Goal: Task Accomplishment & Management: Manage account settings

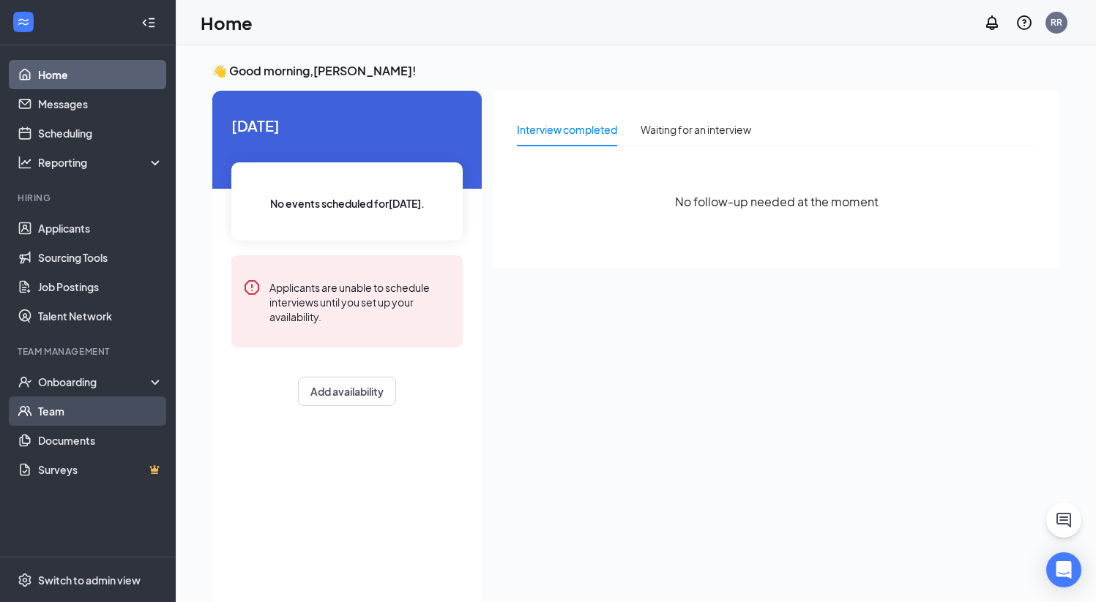
click at [50, 411] on link "Team" at bounding box center [100, 411] width 125 height 29
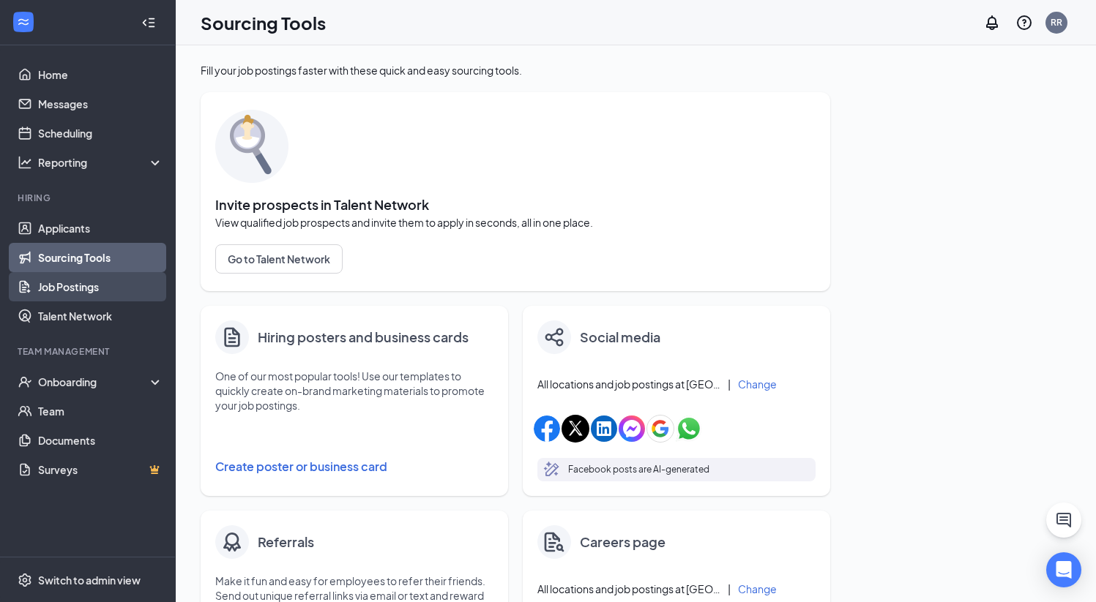
click at [64, 290] on link "Job Postings" at bounding box center [100, 286] width 125 height 29
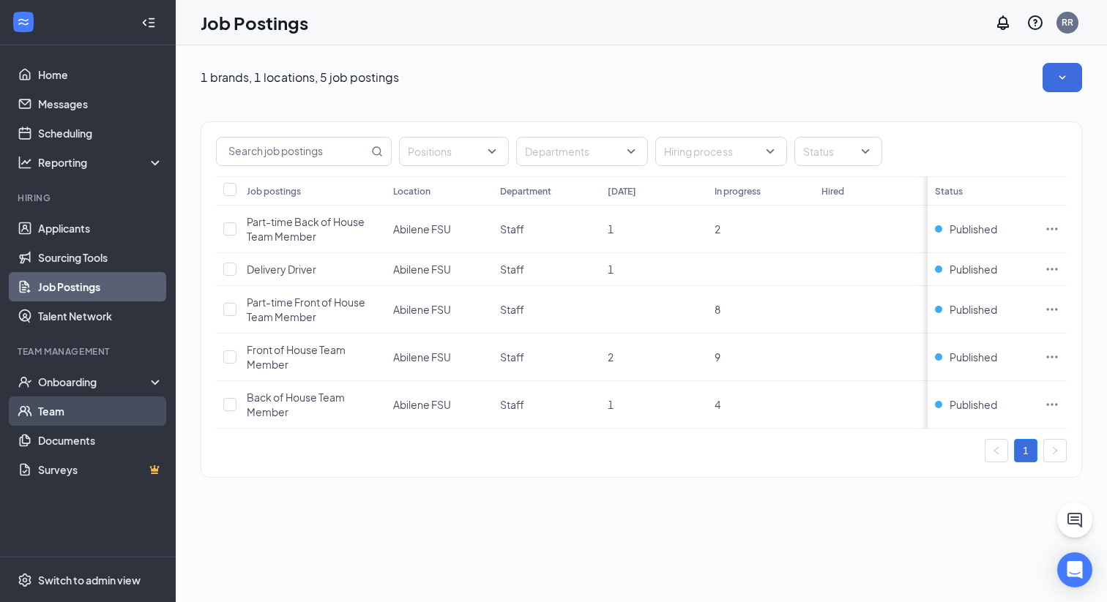
click at [55, 414] on link "Team" at bounding box center [100, 411] width 125 height 29
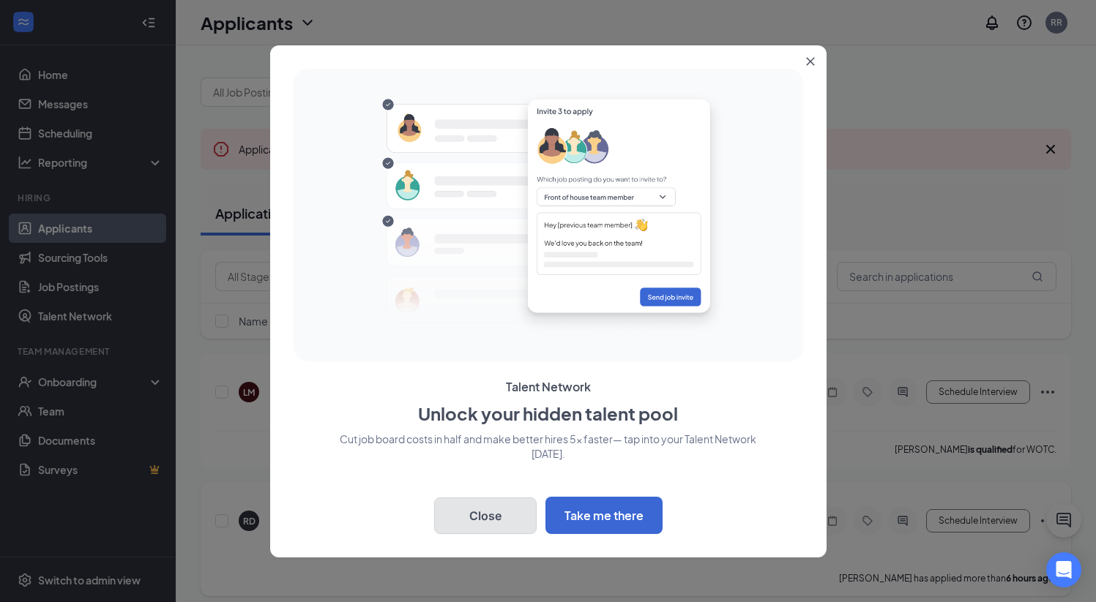
drag, startPoint x: 496, startPoint y: 517, endPoint x: 491, endPoint y: 509, distance: 8.9
click at [496, 517] on button "Close" at bounding box center [485, 516] width 102 height 37
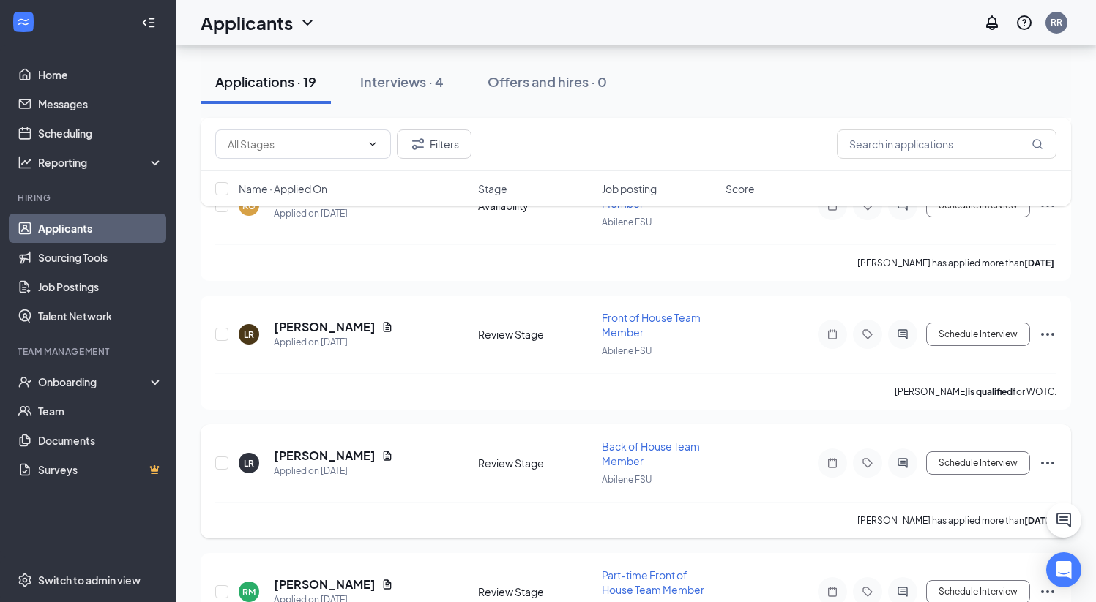
scroll to position [1585, 0]
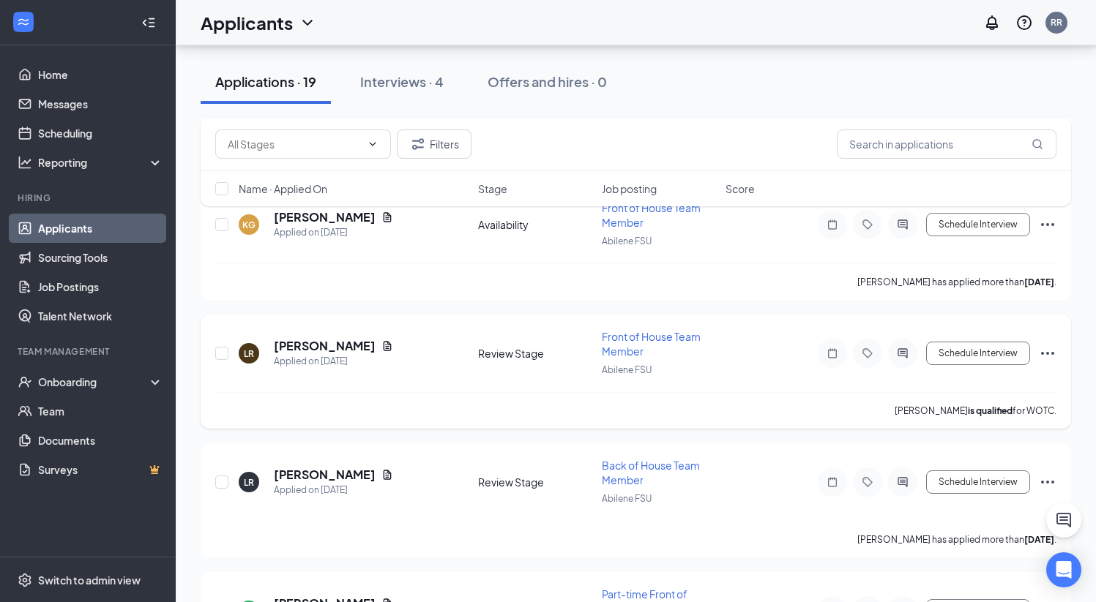
click at [623, 330] on span "Front of House Team Member" at bounding box center [651, 344] width 99 height 28
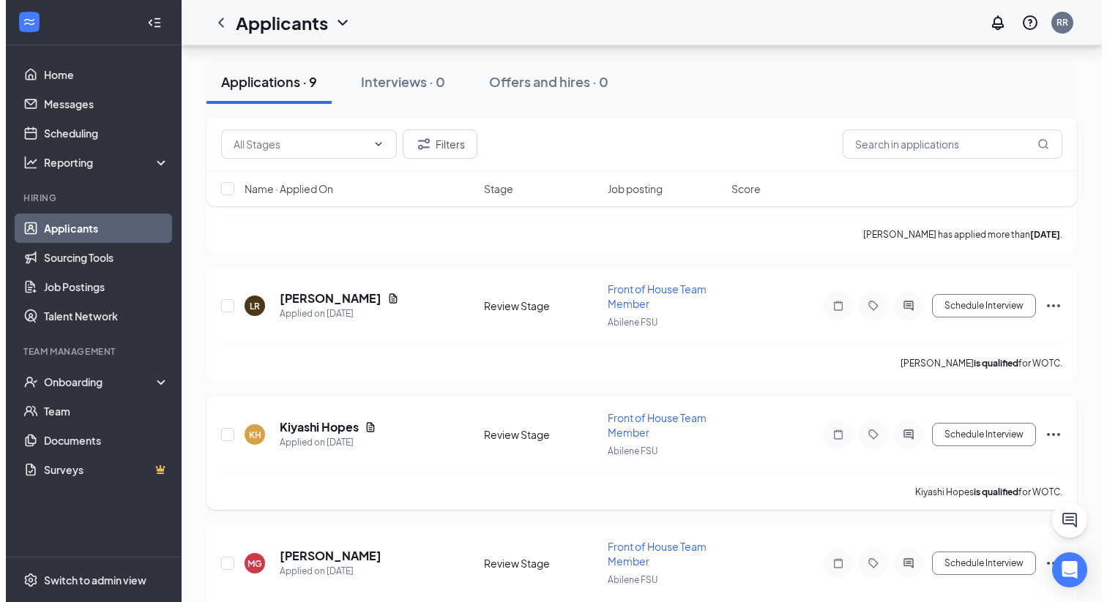
scroll to position [933, 0]
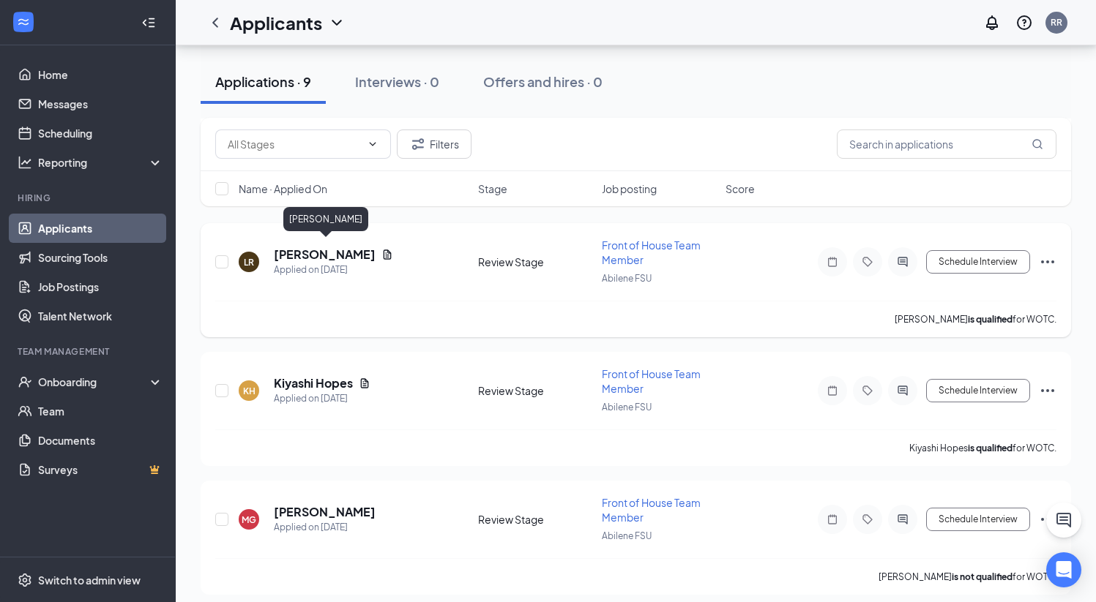
click at [299, 249] on h5 "Lucianna Rodriguez" at bounding box center [325, 255] width 102 height 16
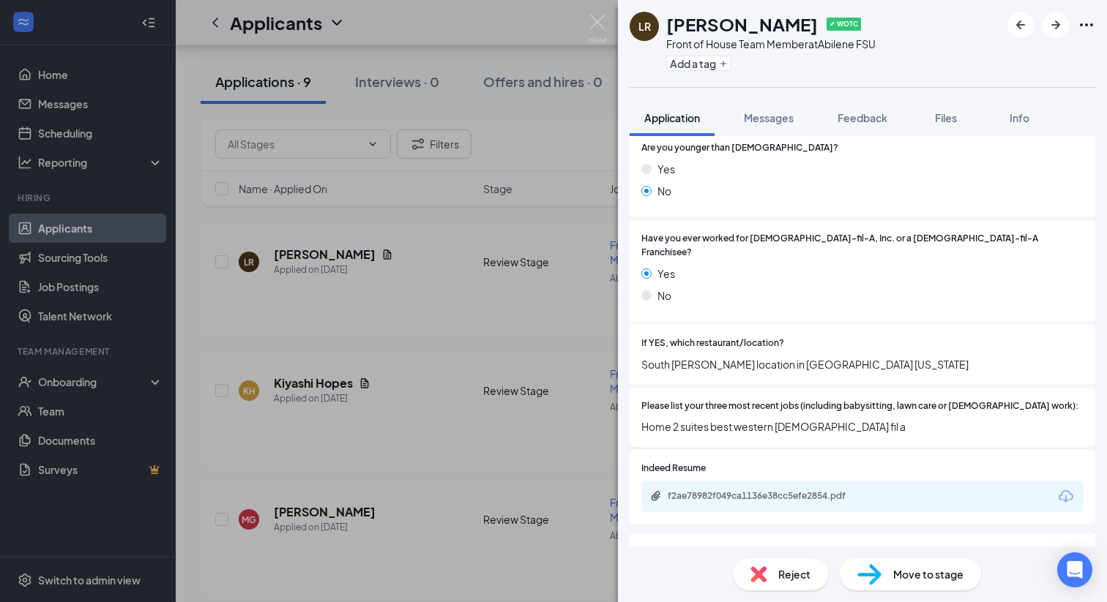
scroll to position [272, 0]
